Goal: Task Accomplishment & Management: Use online tool/utility

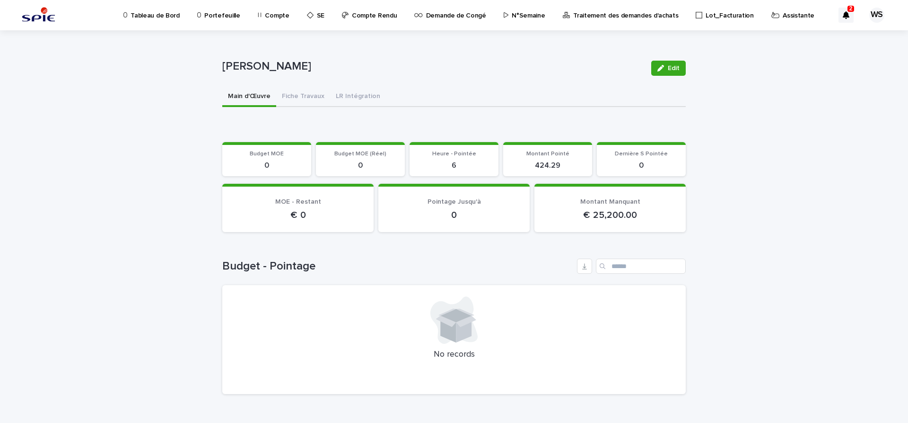
click at [783, 16] on p "Assistante" at bounding box center [799, 10] width 32 height 20
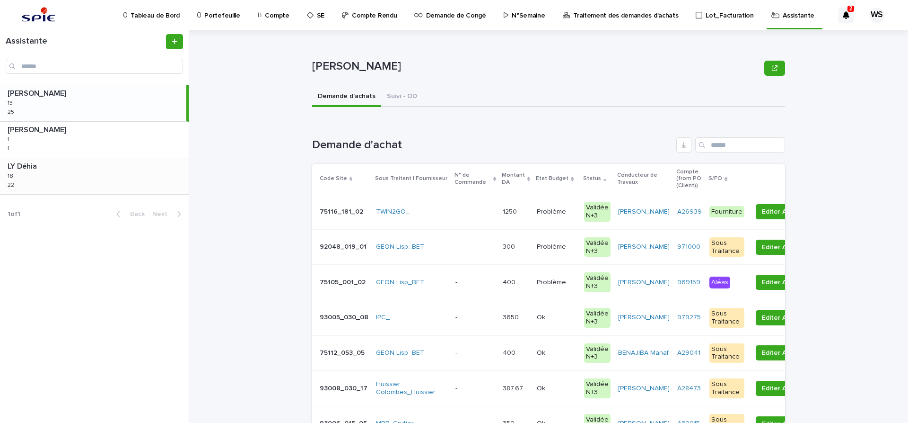
click at [81, 178] on div "LY Déhia LY Déhia 18 18 22 22" at bounding box center [94, 176] width 189 height 36
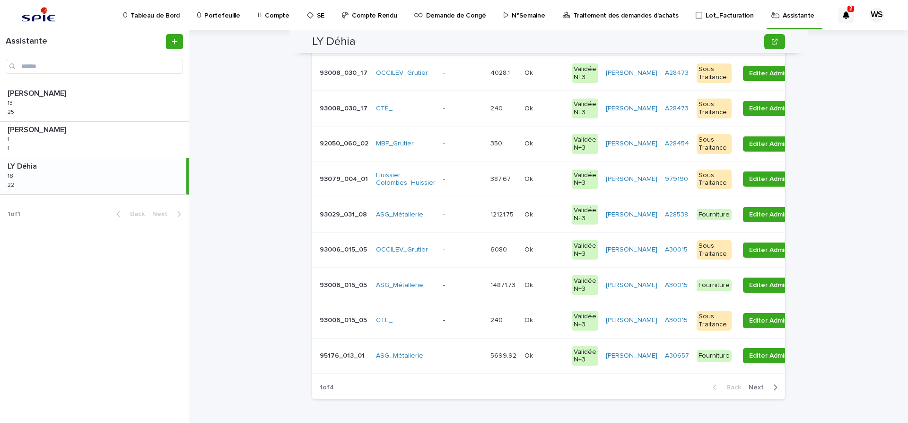
scroll to position [238, 0]
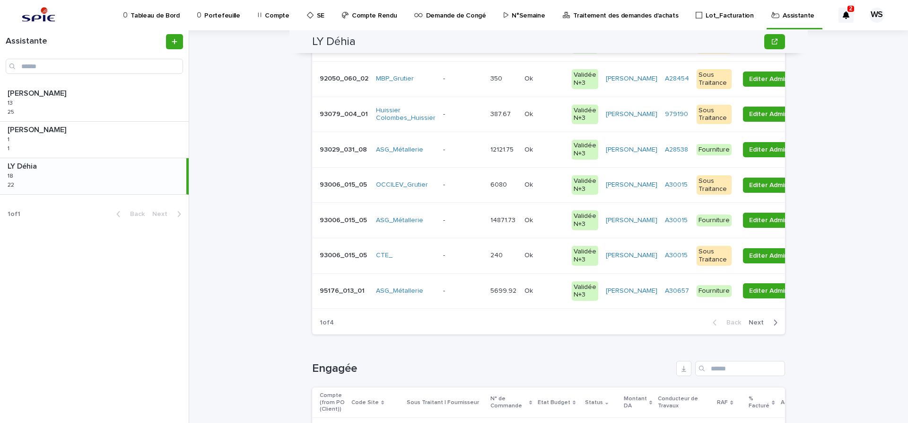
click at [755, 322] on span "Next" at bounding box center [759, 322] width 21 height 7
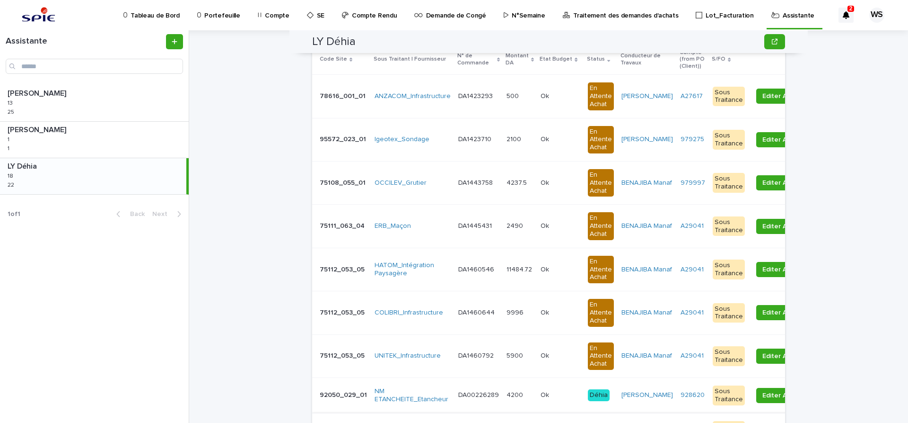
scroll to position [0, 0]
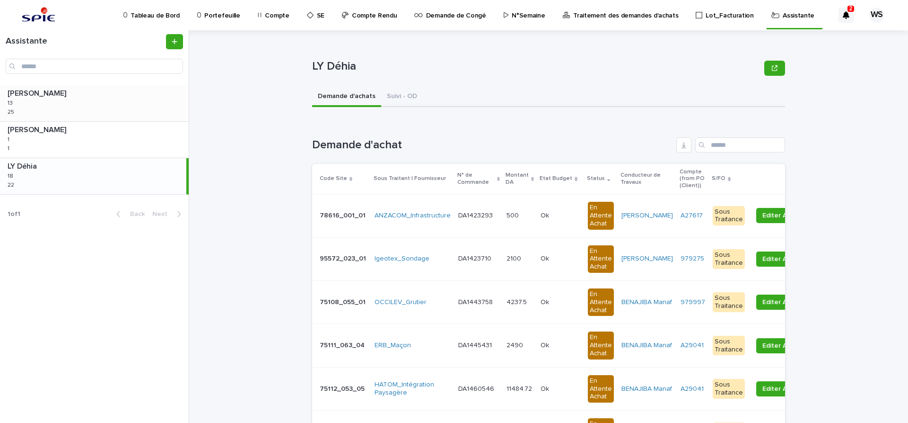
click at [67, 101] on div "[PERSON_NAME] [PERSON_NAME] 13 13 25 25" at bounding box center [94, 103] width 189 height 36
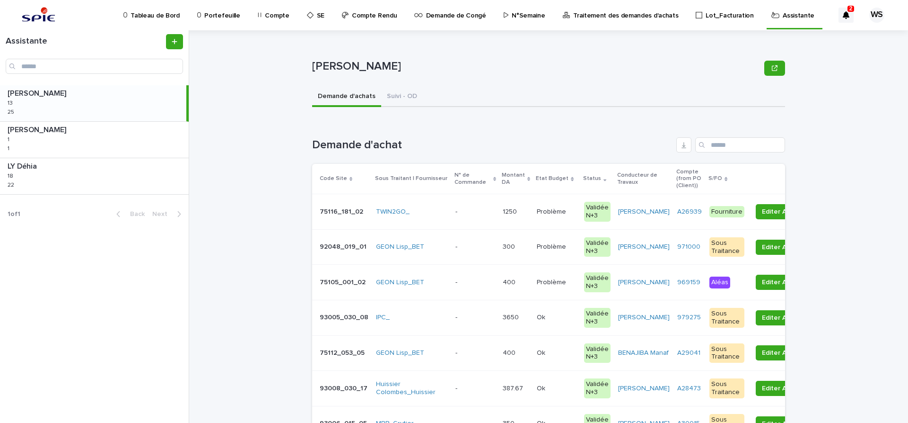
scroll to position [119, 0]
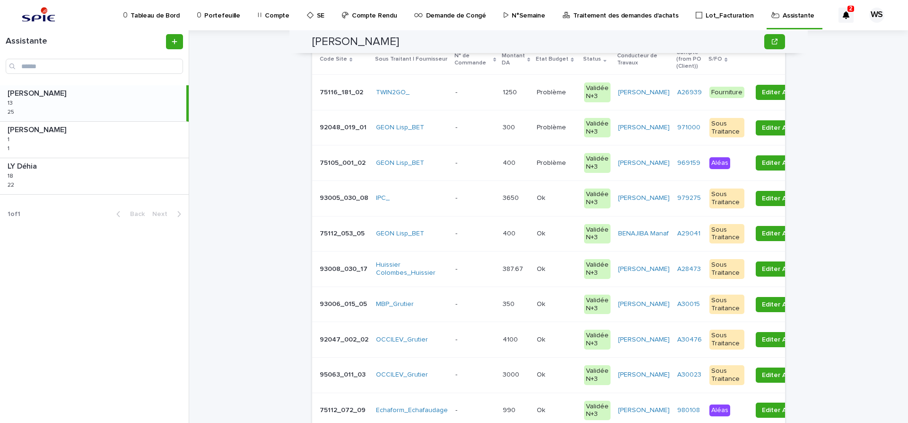
click at [469, 268] on p at bounding box center [476, 269] width 40 height 8
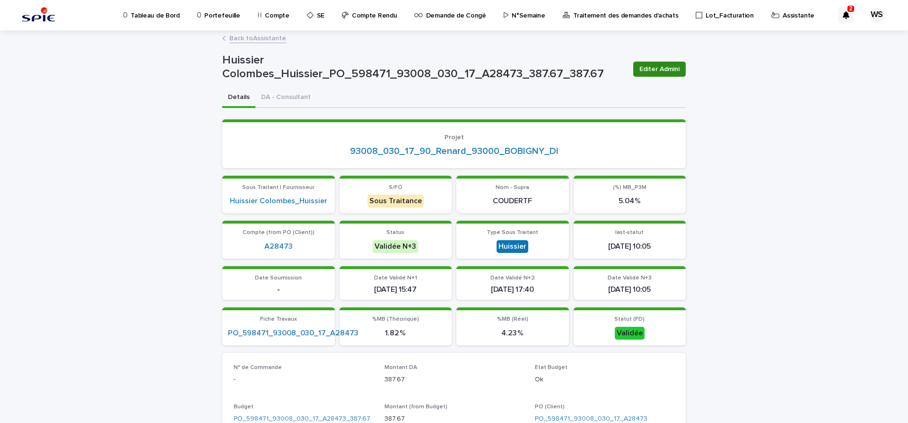
click at [657, 66] on span "Editer Admini" at bounding box center [660, 68] width 40 height 9
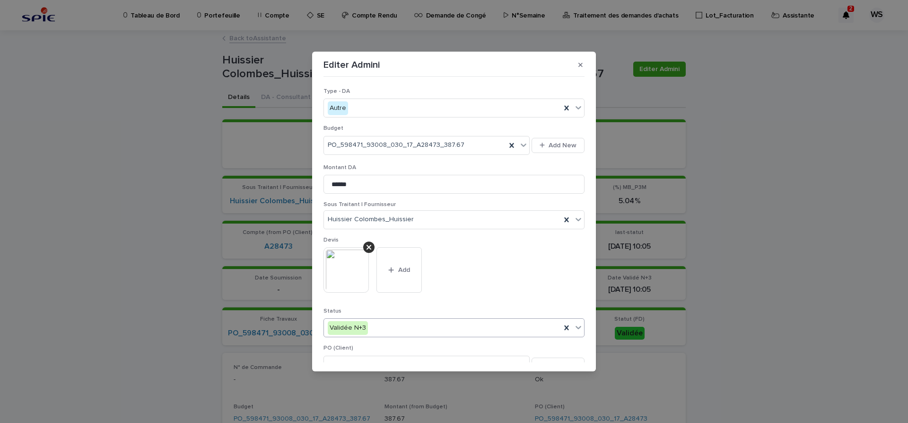
click at [577, 329] on icon at bounding box center [578, 326] width 9 height 9
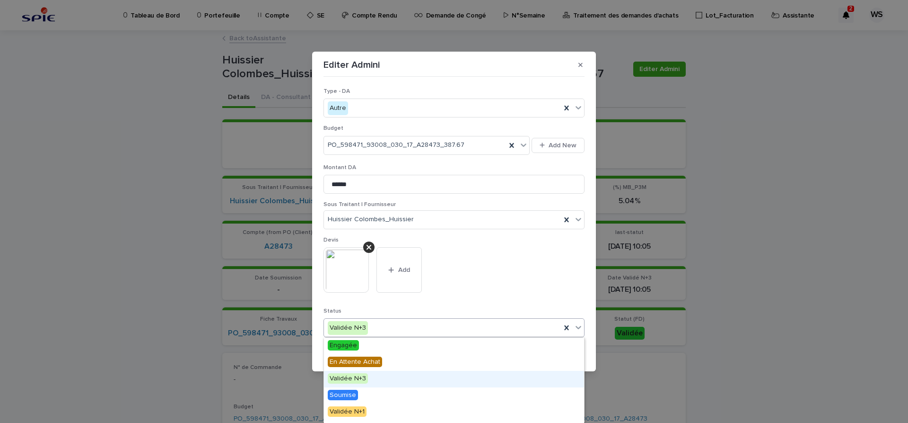
scroll to position [113, 0]
click at [346, 381] on span "Edition DA" at bounding box center [345, 381] width 35 height 10
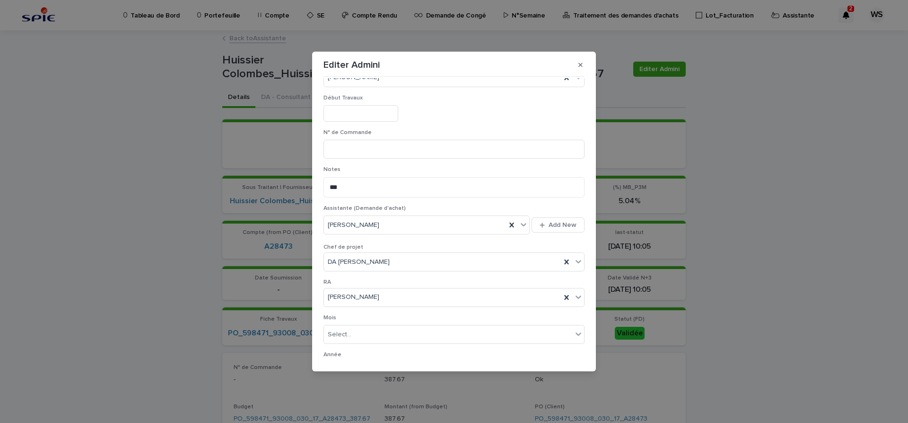
scroll to position [527, 0]
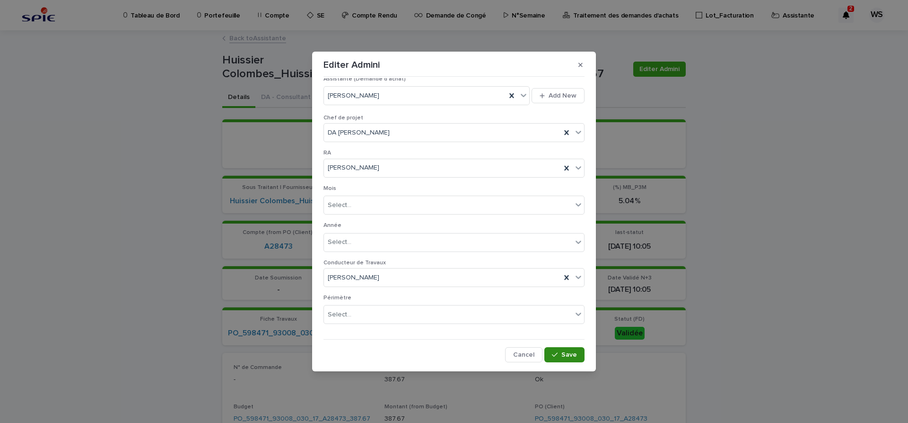
click at [567, 356] on span "Save" at bounding box center [570, 354] width 16 height 7
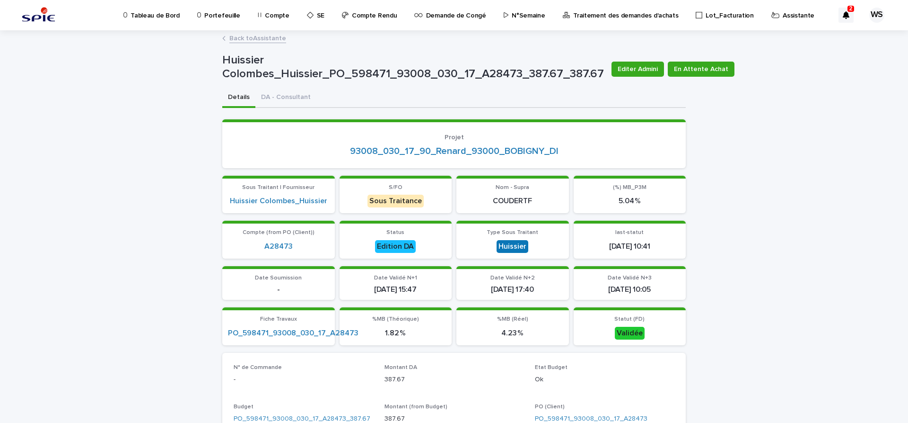
click at [266, 37] on link "Back to Assistante" at bounding box center [257, 37] width 57 height 11
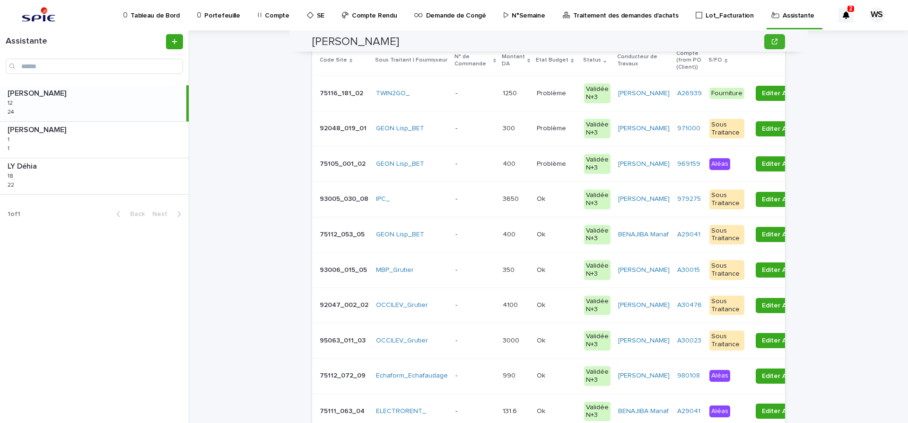
scroll to position [119, 0]
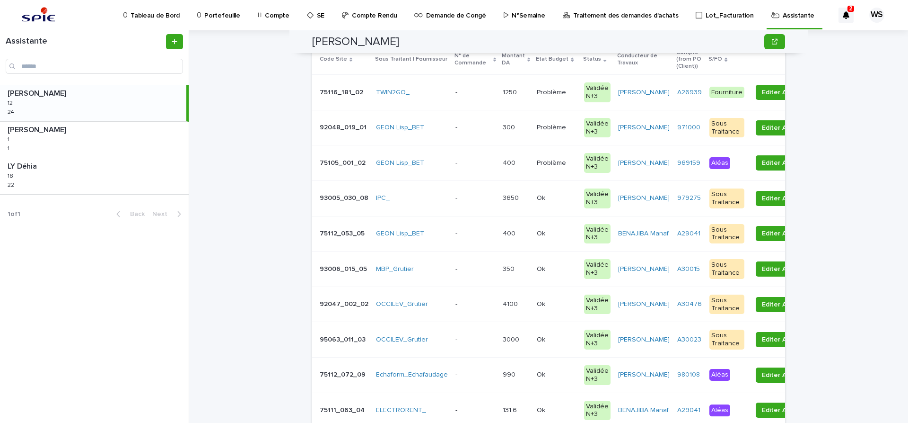
click at [456, 307] on p "-" at bounding box center [458, 303] width 4 height 10
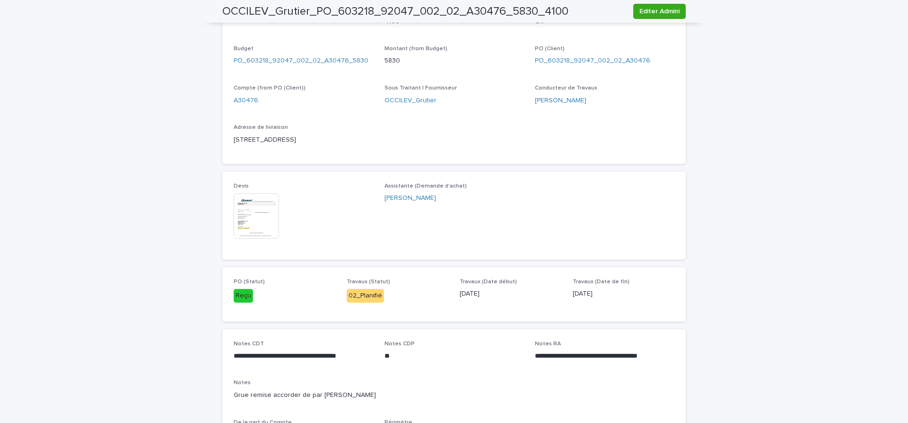
scroll to position [318, 0]
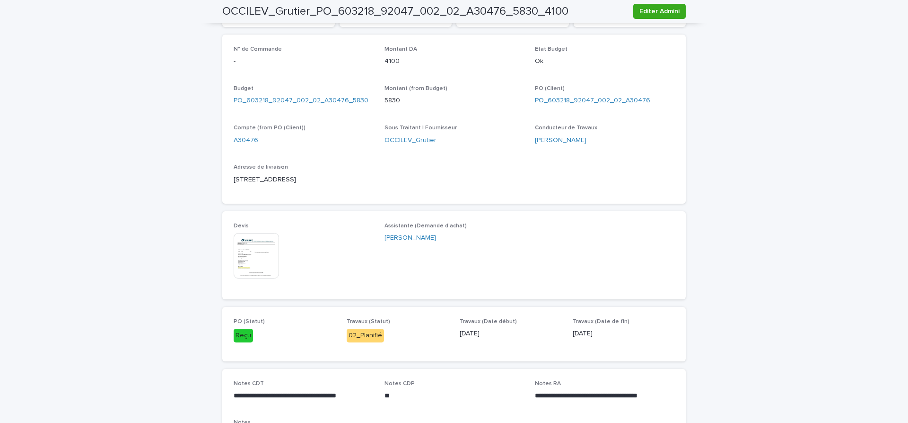
click at [252, 265] on img at bounding box center [256, 255] width 45 height 45
click at [254, 259] on img at bounding box center [256, 255] width 45 height 45
click at [247, 253] on img at bounding box center [256, 255] width 45 height 45
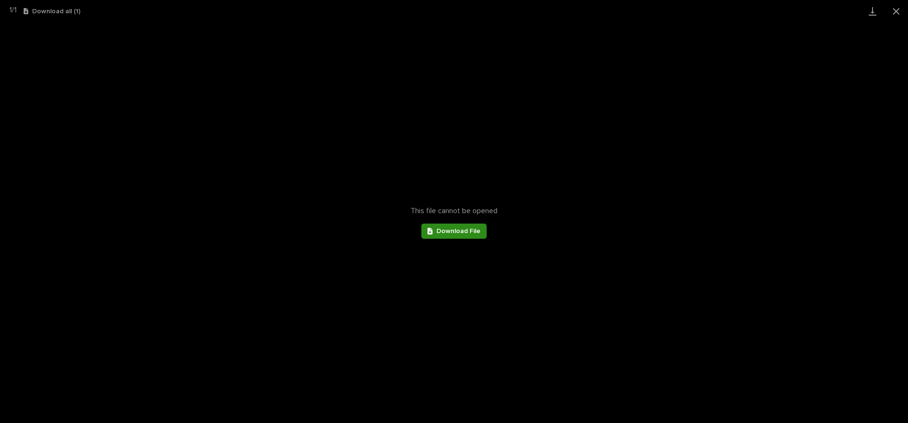
click at [465, 230] on span "Download File" at bounding box center [459, 231] width 44 height 7
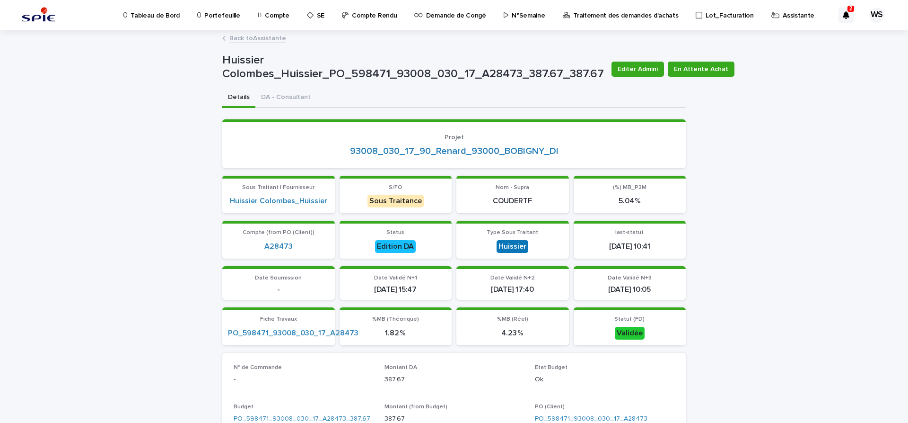
click at [344, 195] on section "S/FO Sous Traitance" at bounding box center [396, 195] width 113 height 38
